Goal: Task Accomplishment & Management: Manage account settings

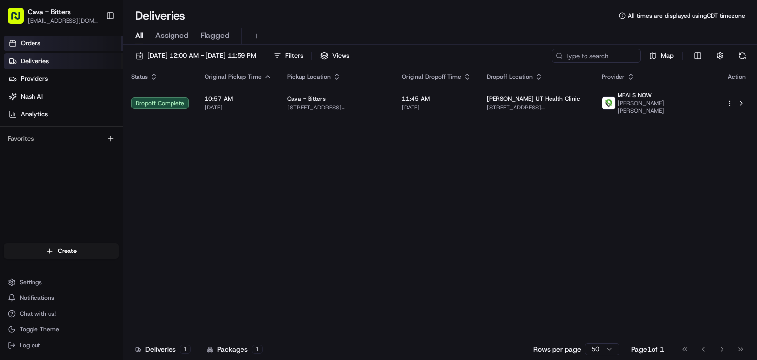
click at [64, 40] on link "Orders" at bounding box center [63, 43] width 119 height 16
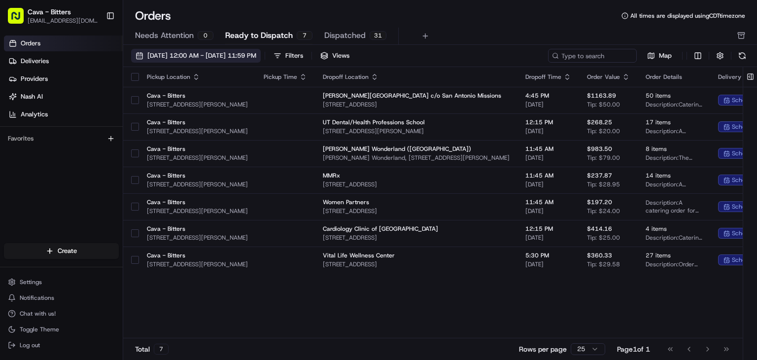
click at [190, 56] on span "[DATE] 12:00 AM - [DATE] 11:59 PM" at bounding box center [201, 55] width 109 height 9
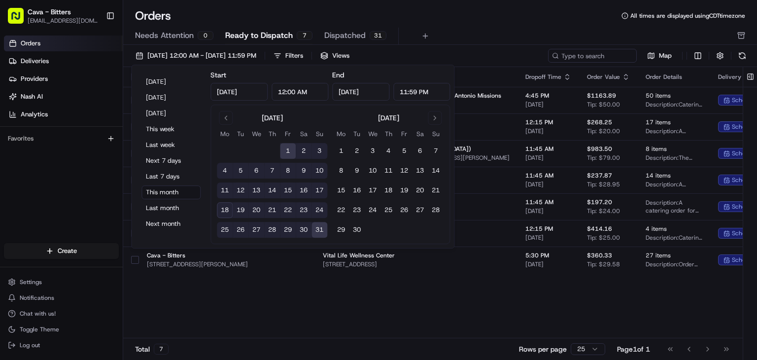
click at [243, 209] on button "19" at bounding box center [241, 210] width 16 height 16
type input "[DATE]"
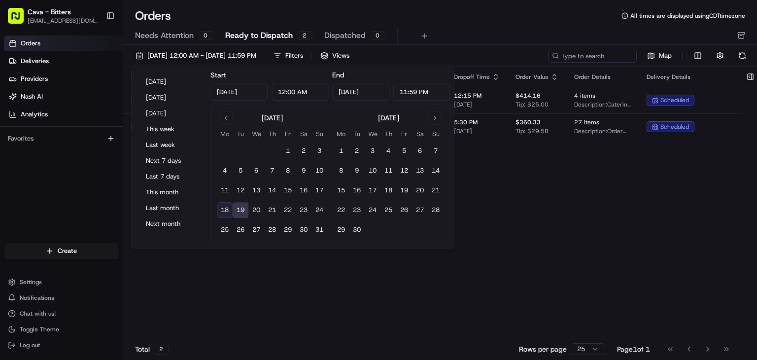
click at [518, 175] on div "Pickup Location Pickup Time Dropoff Location Dropoff Time Order Value Order Det…" at bounding box center [503, 202] width 761 height 271
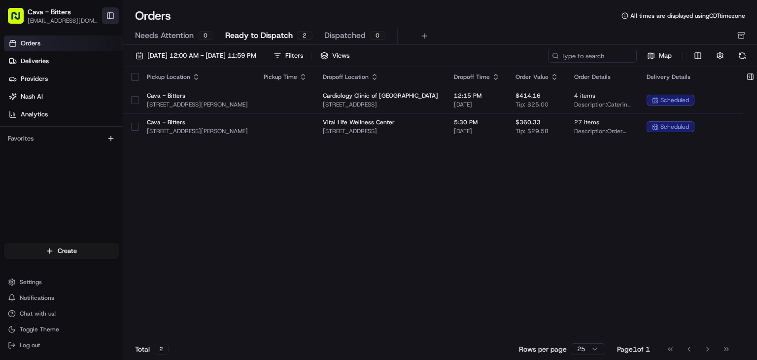
click at [107, 20] on button "Toggle Sidebar" at bounding box center [110, 15] width 17 height 17
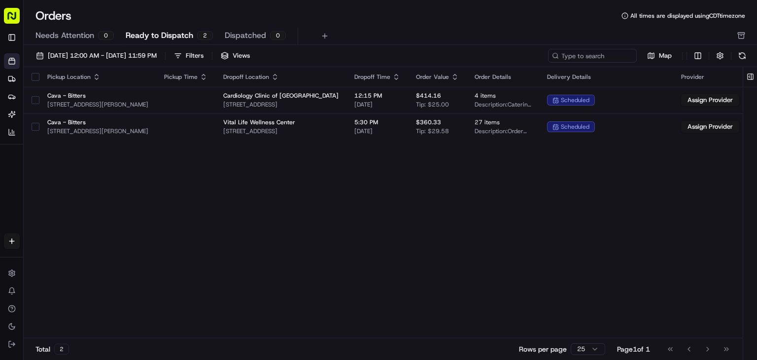
click at [419, 247] on div "Pickup Location Pickup Time Dropoff Location Dropoff Time Order Value Order Det…" at bounding box center [404, 202] width 761 height 271
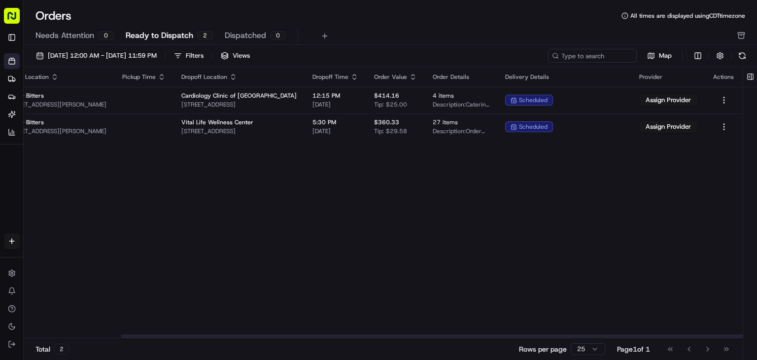
scroll to position [0, 125]
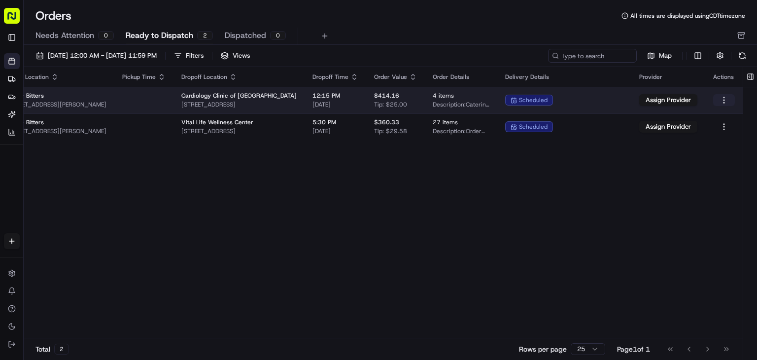
click at [725, 101] on html "Cava - Bitters [EMAIL_ADDRESS][DOMAIN_NAME] Toggle Sidebar Orders Deliveries Pr…" at bounding box center [378, 180] width 757 height 360
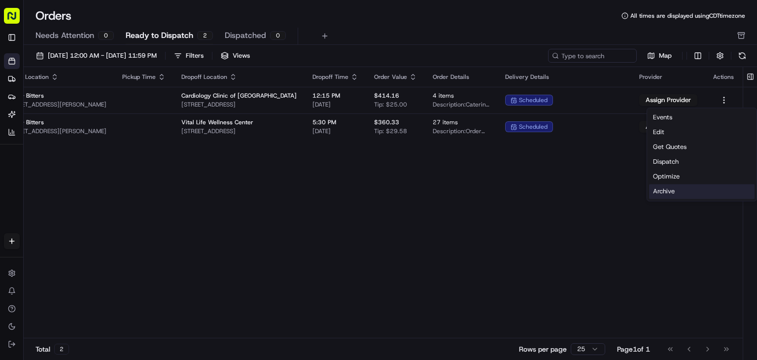
click at [672, 196] on div "Archive" at bounding box center [701, 191] width 105 height 15
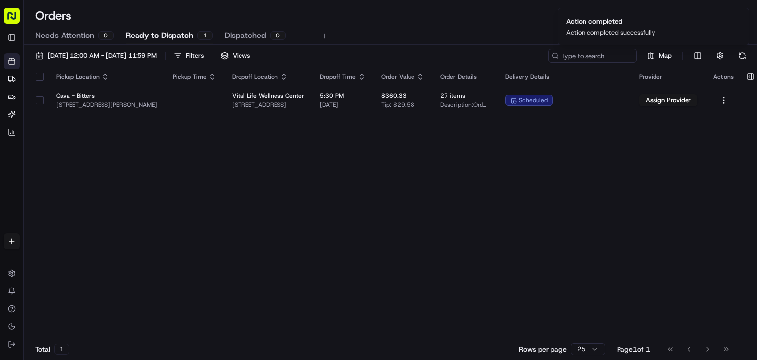
click at [717, 160] on div "Pickup Location Pickup Time Dropoff Location Dropoff Time Order Value Order Det…" at bounding box center [383, 202] width 719 height 271
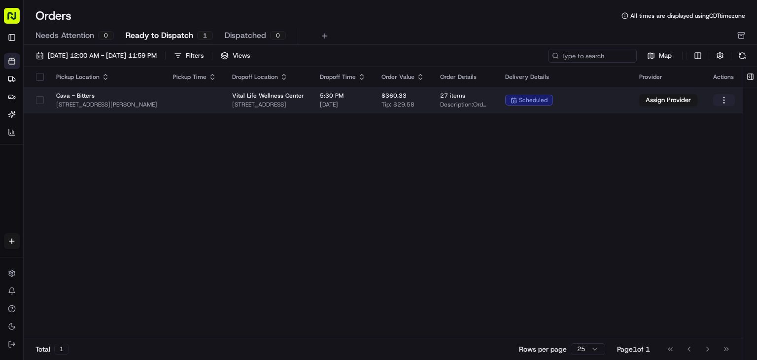
click at [724, 98] on html "Cava - Bitters [EMAIL_ADDRESS][DOMAIN_NAME] Toggle Sidebar Orders Deliveries Pr…" at bounding box center [378, 180] width 757 height 360
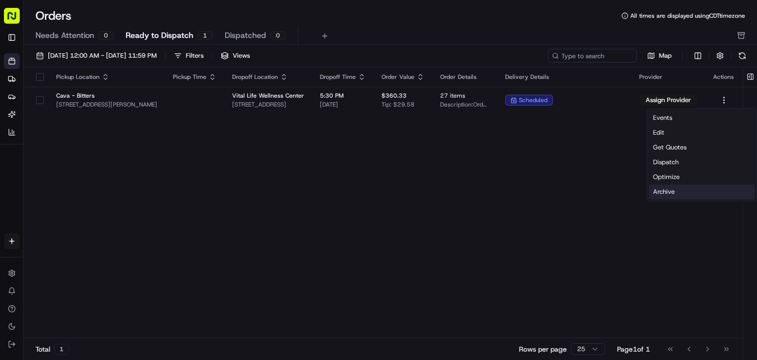
click at [687, 188] on div "Archive" at bounding box center [701, 191] width 105 height 15
